Goal: Task Accomplishment & Management: Use online tool/utility

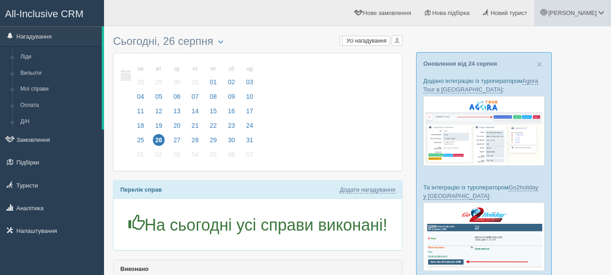
click at [600, 11] on span at bounding box center [602, 13] width 6 height 6
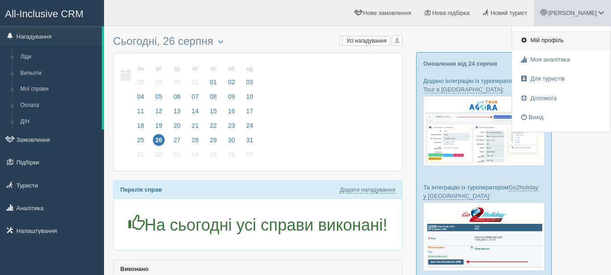
click at [555, 43] on span "Мій профіль" at bounding box center [547, 40] width 33 height 7
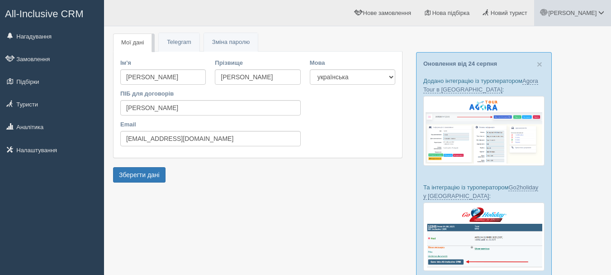
click at [596, 14] on span "[PERSON_NAME]" at bounding box center [572, 13] width 48 height 7
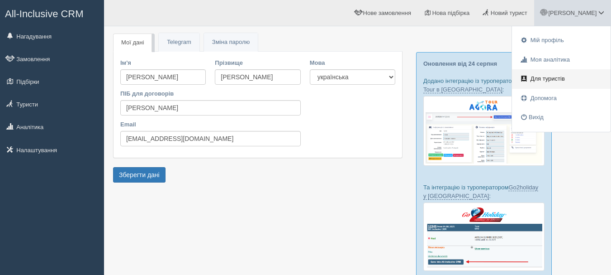
click at [550, 80] on span "Для туристів" at bounding box center [548, 78] width 34 height 7
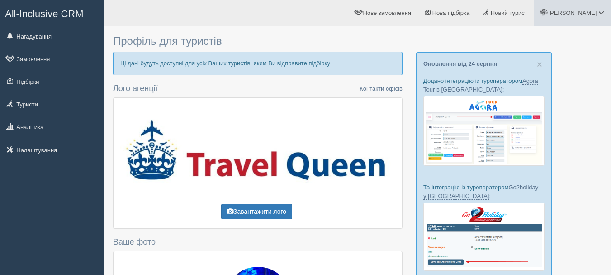
click at [593, 10] on span "[PERSON_NAME]" at bounding box center [572, 13] width 48 height 7
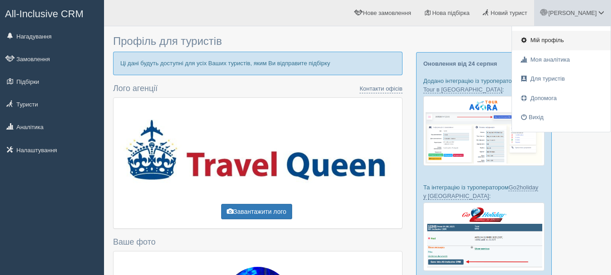
click at [556, 40] on span "Мій профіль" at bounding box center [547, 40] width 33 height 7
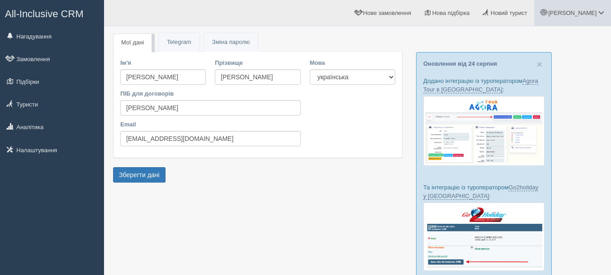
click at [586, 14] on span "[PERSON_NAME]" at bounding box center [572, 13] width 48 height 7
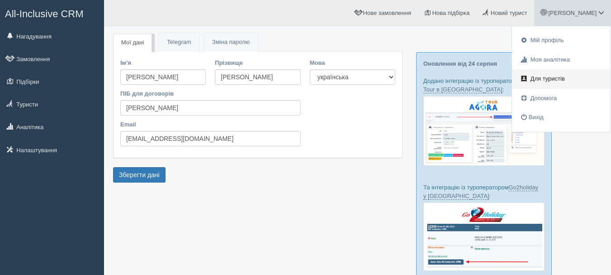
click at [547, 77] on span "Для туристів" at bounding box center [548, 78] width 34 height 7
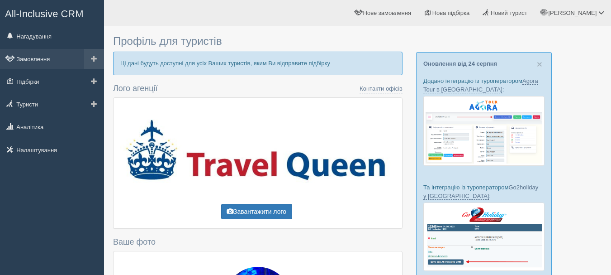
click at [47, 57] on link "Замовлення" at bounding box center [52, 59] width 104 height 20
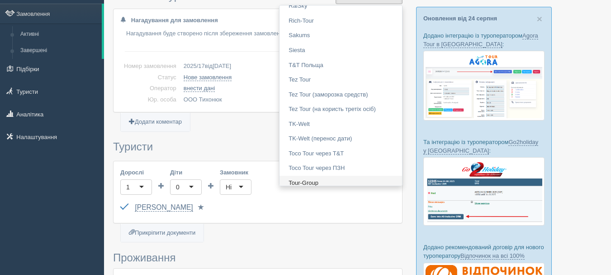
scroll to position [769, 0]
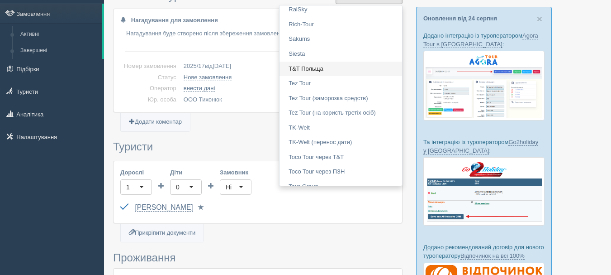
click at [327, 70] on link "T&T Польща" at bounding box center [341, 69] width 123 height 15
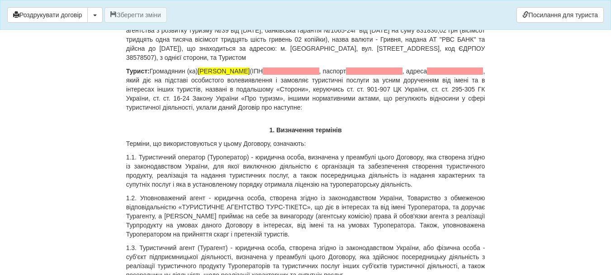
scroll to position [136, 0]
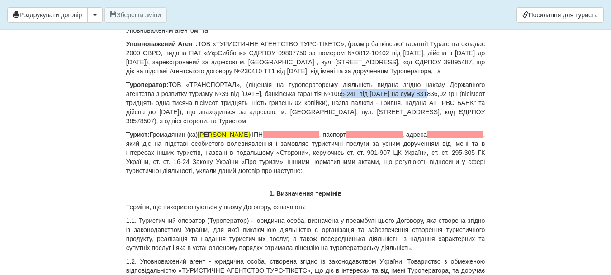
drag, startPoint x: 333, startPoint y: 103, endPoint x: 419, endPoint y: 104, distance: 86.0
click at [419, 104] on p "Туроператор: ТОВ «ТРАНСПОРТАЛ», (ліцензія на туроператорську діяльність видана …" at bounding box center [305, 102] width 359 height 45
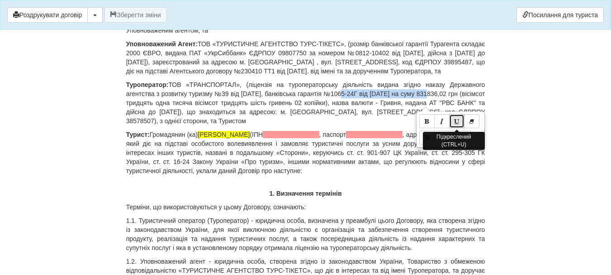
click at [454, 118] on icon "Підкреслений (CTRL+U)" at bounding box center [456, 121] width 5 height 6
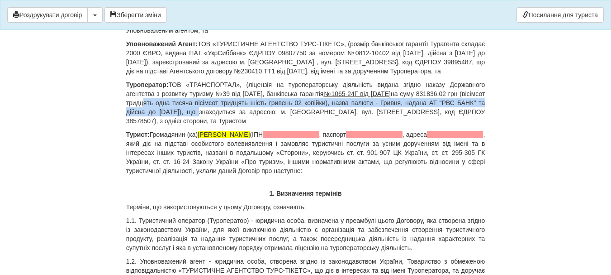
drag, startPoint x: 222, startPoint y: 122, endPoint x: 171, endPoint y: 115, distance: 51.6
click at [171, 115] on p "Туроператор: ТОВ «ТРАНСПОРТАЛ», (ліцензія на туроператорську діяльність видана …" at bounding box center [305, 102] width 359 height 45
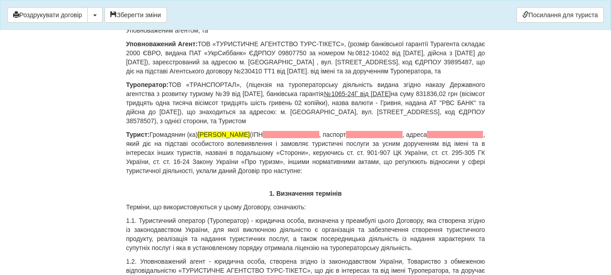
click at [391, 97] on u "№1065-24Г від 07.03.2024р." at bounding box center [357, 93] width 67 height 7
drag, startPoint x: 416, startPoint y: 102, endPoint x: 334, endPoint y: 103, distance: 81.9
click at [334, 97] on u "№1065-24Г від 07.03.2024р." at bounding box center [357, 93] width 67 height 7
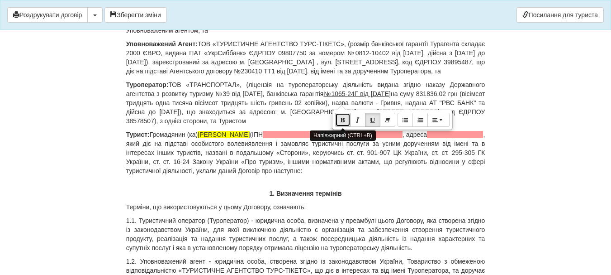
click at [347, 117] on button "Напівжирний (CTRL+B)" at bounding box center [342, 120] width 15 height 14
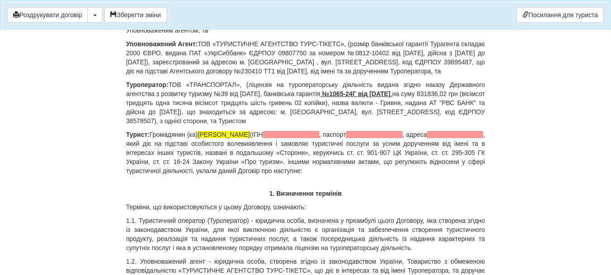
click at [406, 139] on p "Турист: Громадянин (ка) Олег (ІПН , паспорт , адреса , який діє на підставі осо…" at bounding box center [305, 152] width 359 height 45
drag, startPoint x: 191, startPoint y: 120, endPoint x: 152, endPoint y: 123, distance: 39.0
click at [152, 123] on p "Туроператор: ТОВ «ТРАНСПОРТАЛ», (ліцензія на туроператорську діяльність видана …" at bounding box center [305, 102] width 359 height 45
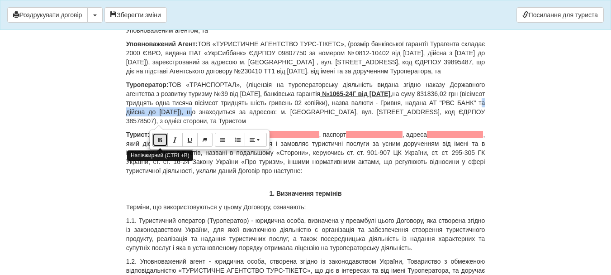
click at [164, 140] on button "Напівжирний (CTRL+B)" at bounding box center [159, 140] width 15 height 14
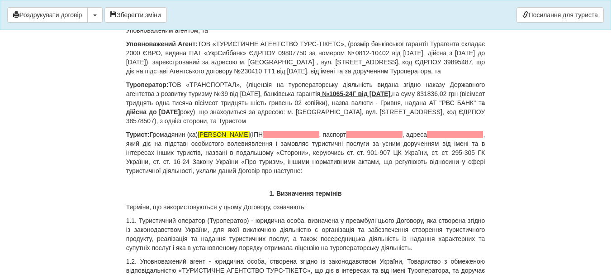
click at [338, 97] on b "№1065-24Г від 07.03.2024р" at bounding box center [356, 93] width 68 height 7
click at [219, 115] on b "а дійсна до 13.03.2025" at bounding box center [305, 107] width 359 height 16
drag, startPoint x: 330, startPoint y: 103, endPoint x: 415, endPoint y: 101, distance: 85.1
click at [415, 101] on p "Туроператор: ТОВ «ТРАНСПОРТАЛ», (ліцензія на туроператорську діяльність видана …" at bounding box center [305, 102] width 359 height 45
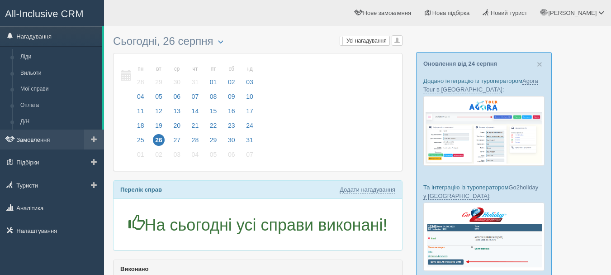
click at [68, 139] on link "Замовлення" at bounding box center [52, 139] width 104 height 20
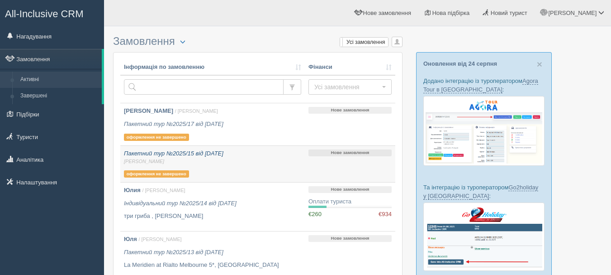
click at [251, 160] on span "[PERSON_NAME]" at bounding box center [212, 161] width 177 height 7
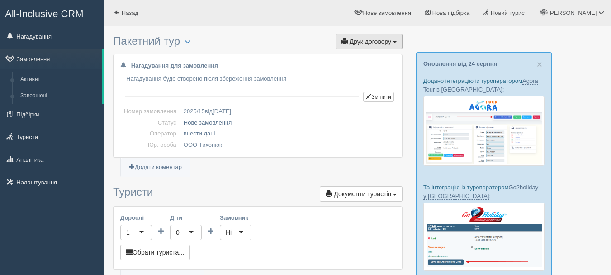
click at [393, 42] on button "Друк договору Друк" at bounding box center [369, 41] width 67 height 15
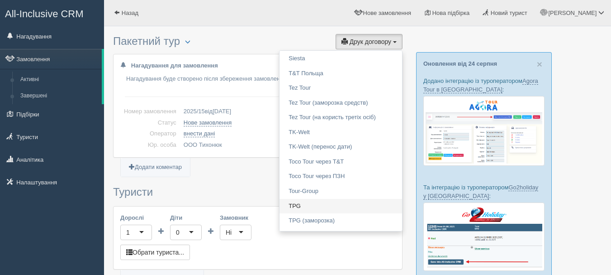
scroll to position [724, 0]
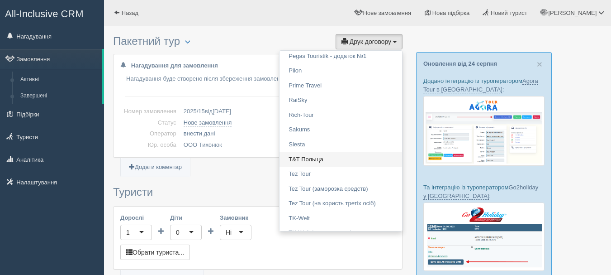
click at [330, 155] on link "T&T Польща" at bounding box center [341, 159] width 123 height 15
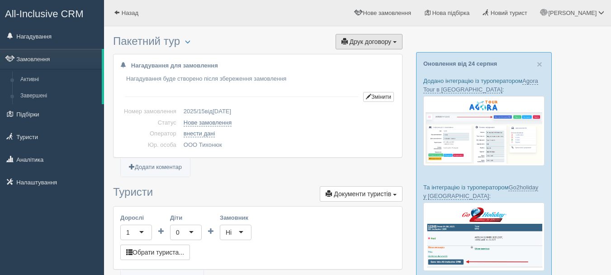
click at [388, 45] on span "Друк договору" at bounding box center [371, 41] width 42 height 7
